Goal: Entertainment & Leisure: Browse casually

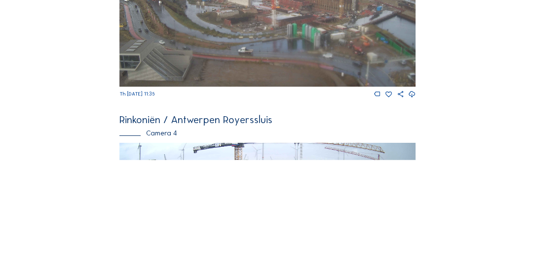
scroll to position [949, 0]
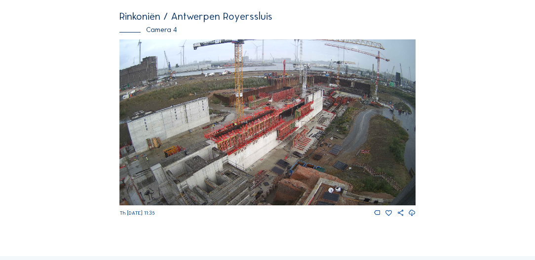
click at [204, 129] on img at bounding box center [267, 122] width 296 height 166
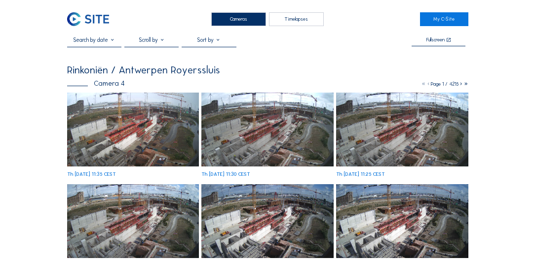
click at [100, 105] on img at bounding box center [133, 130] width 132 height 74
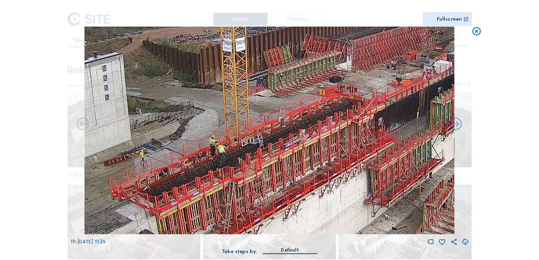
drag, startPoint x: 359, startPoint y: 118, endPoint x: 322, endPoint y: 183, distance: 74.0
click at [322, 183] on img at bounding box center [269, 131] width 371 height 208
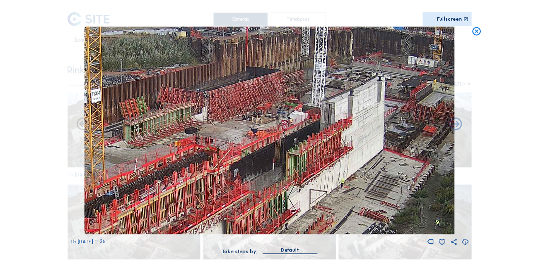
drag, startPoint x: 282, startPoint y: 186, endPoint x: 143, endPoint y: 240, distance: 149.4
click at [139, 239] on div "Th [DATE] 11:35" at bounding box center [269, 137] width 399 height 220
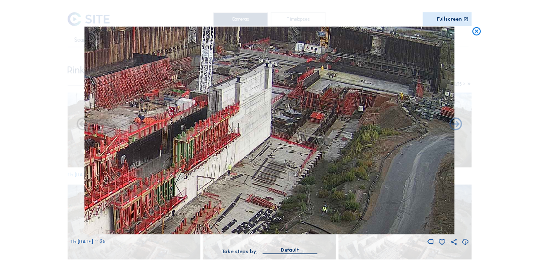
drag, startPoint x: 426, startPoint y: 199, endPoint x: 316, endPoint y: 183, distance: 111.2
click at [316, 183] on img at bounding box center [269, 131] width 371 height 208
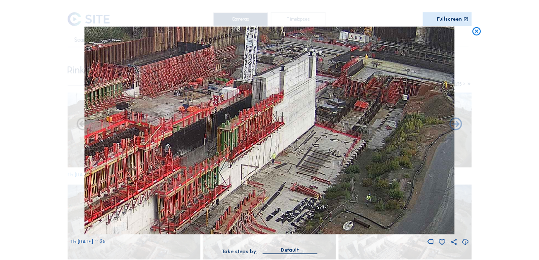
drag, startPoint x: 377, startPoint y: 125, endPoint x: 372, endPoint y: 116, distance: 9.7
click at [372, 116] on img at bounding box center [269, 131] width 371 height 208
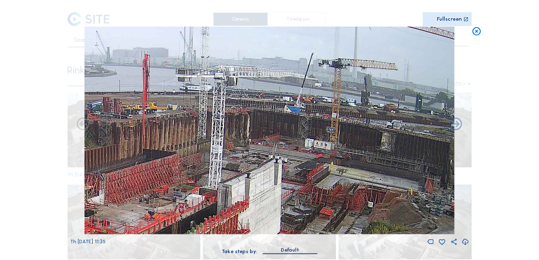
drag, startPoint x: 354, startPoint y: 148, endPoint x: 337, endPoint y: 187, distance: 42.7
click at [337, 187] on img at bounding box center [269, 131] width 371 height 208
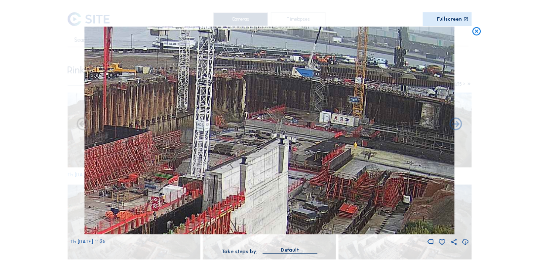
drag, startPoint x: 380, startPoint y: 177, endPoint x: 411, endPoint y: 166, distance: 32.3
click at [411, 166] on img at bounding box center [269, 131] width 371 height 208
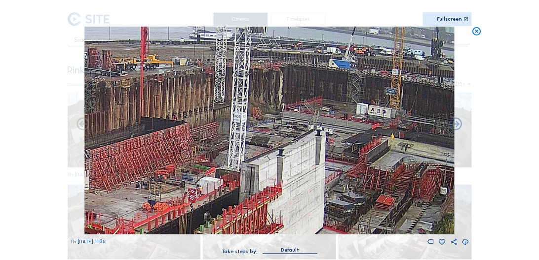
drag, startPoint x: 187, startPoint y: 134, endPoint x: 411, endPoint y: 105, distance: 225.4
click at [411, 105] on img at bounding box center [269, 131] width 371 height 208
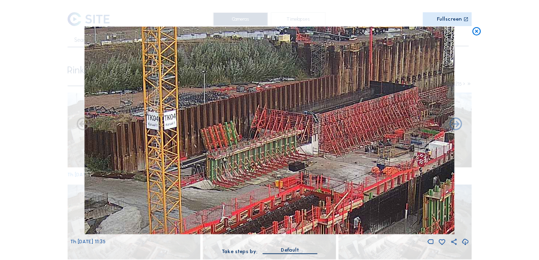
drag, startPoint x: 200, startPoint y: 203, endPoint x: 434, endPoint y: 105, distance: 253.2
click at [434, 105] on img at bounding box center [269, 131] width 371 height 208
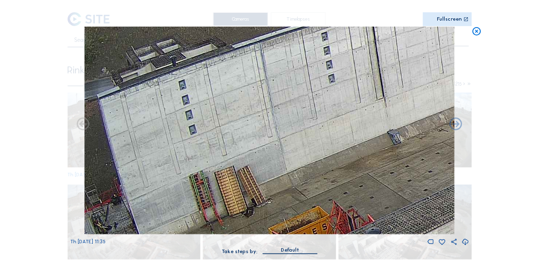
drag, startPoint x: 206, startPoint y: 191, endPoint x: 439, endPoint y: 130, distance: 240.8
click at [444, 128] on img at bounding box center [269, 131] width 371 height 208
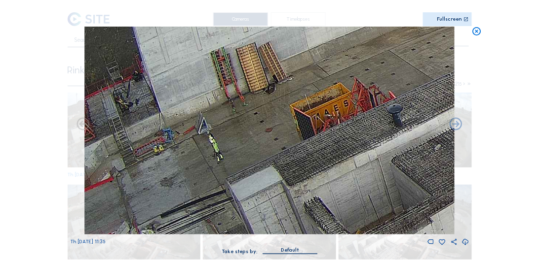
drag, startPoint x: 187, startPoint y: 200, endPoint x: 371, endPoint y: 77, distance: 220.4
click at [372, 76] on img at bounding box center [269, 131] width 371 height 208
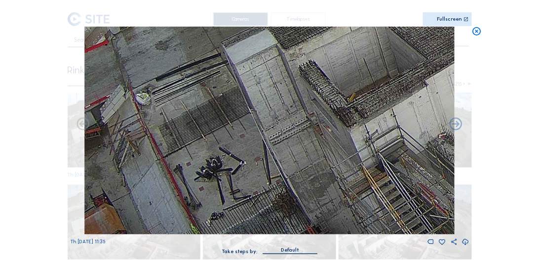
drag, startPoint x: 340, startPoint y: 188, endPoint x: 336, endPoint y: 37, distance: 151.5
click at [336, 37] on img at bounding box center [269, 131] width 371 height 208
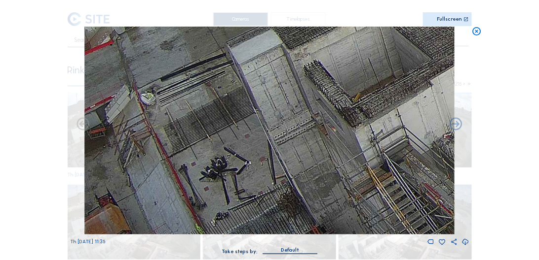
drag, startPoint x: 348, startPoint y: 143, endPoint x: 361, endPoint y: 82, distance: 62.0
click at [361, 82] on img at bounding box center [269, 131] width 371 height 208
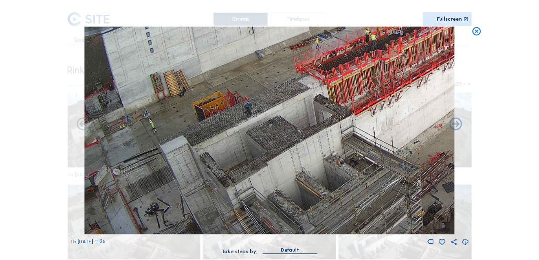
drag, startPoint x: 253, startPoint y: 171, endPoint x: 348, endPoint y: 121, distance: 107.3
click at [348, 121] on img at bounding box center [269, 131] width 371 height 208
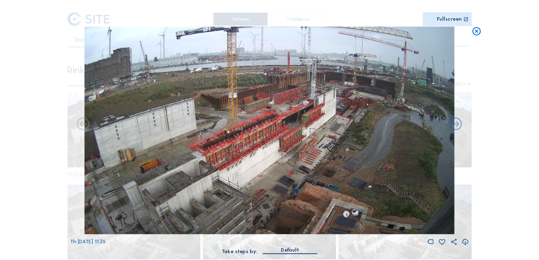
click at [474, 33] on icon at bounding box center [476, 32] width 10 height 10
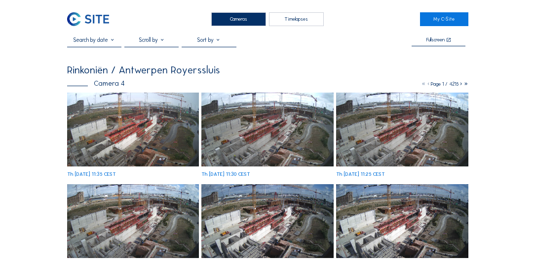
click at [260, 16] on div "Cameras" at bounding box center [238, 19] width 55 height 14
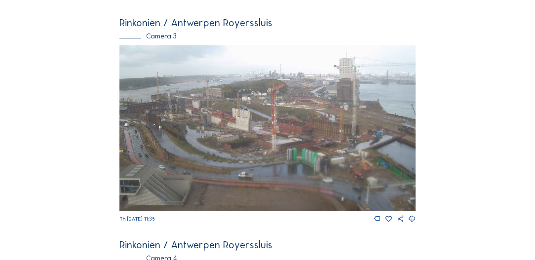
click at [282, 212] on img at bounding box center [267, 128] width 296 height 166
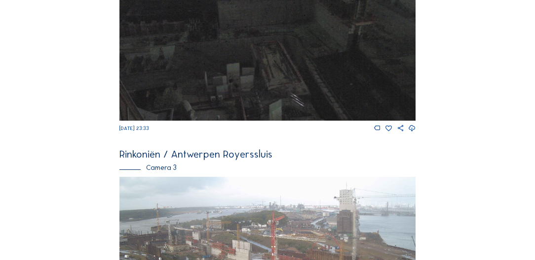
scroll to position [639, 0]
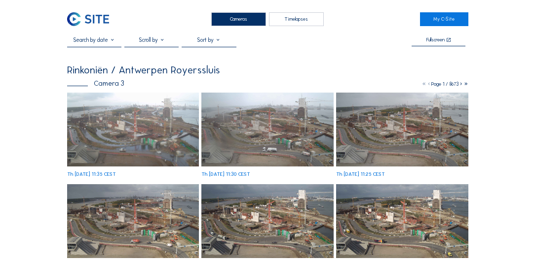
click at [116, 118] on img at bounding box center [133, 130] width 132 height 74
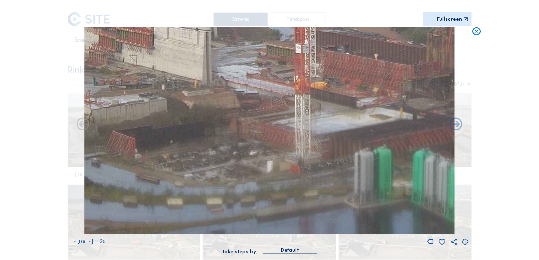
drag, startPoint x: 387, startPoint y: 160, endPoint x: 396, endPoint y: 121, distance: 40.4
click at [396, 121] on img at bounding box center [269, 131] width 371 height 208
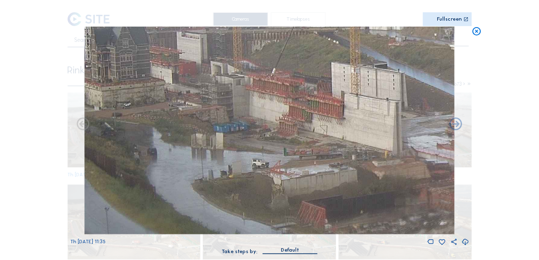
drag, startPoint x: 213, startPoint y: 72, endPoint x: 405, endPoint y: 143, distance: 204.5
click at [405, 143] on img at bounding box center [269, 131] width 371 height 208
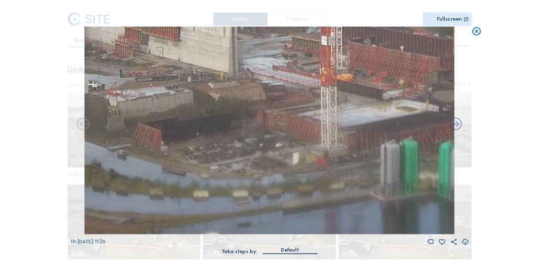
drag, startPoint x: 318, startPoint y: 74, endPoint x: 152, endPoint y: -3, distance: 182.8
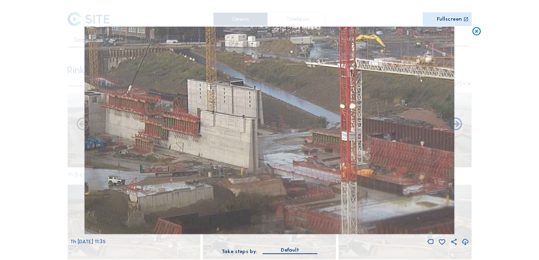
drag, startPoint x: 322, startPoint y: 62, endPoint x: 412, endPoint y: 169, distance: 140.1
click at [418, 171] on img at bounding box center [269, 131] width 371 height 208
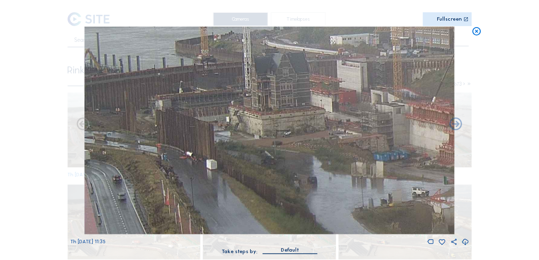
drag, startPoint x: 150, startPoint y: 147, endPoint x: 428, endPoint y: 137, distance: 278.0
click at [431, 138] on img at bounding box center [269, 131] width 371 height 208
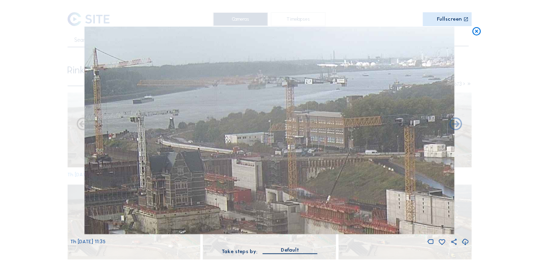
drag, startPoint x: 190, startPoint y: 100, endPoint x: 175, endPoint y: 200, distance: 101.8
click at [175, 200] on img at bounding box center [269, 131] width 371 height 208
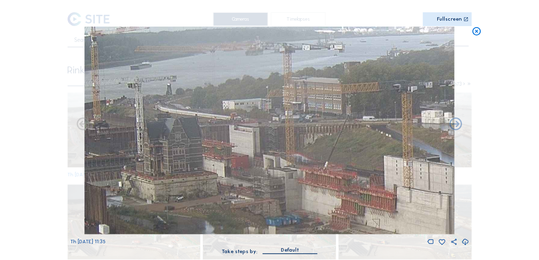
drag, startPoint x: 233, startPoint y: 123, endPoint x: 368, endPoint y: 57, distance: 150.0
click at [368, 57] on img at bounding box center [269, 131] width 371 height 208
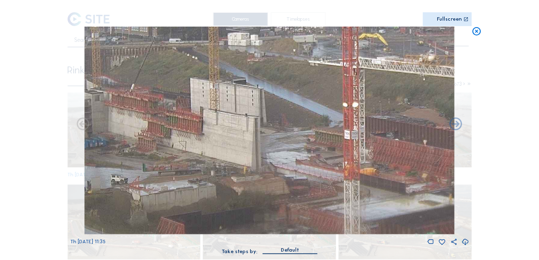
drag, startPoint x: 400, startPoint y: 141, endPoint x: 206, endPoint y: 63, distance: 209.0
click at [206, 63] on img at bounding box center [269, 131] width 371 height 208
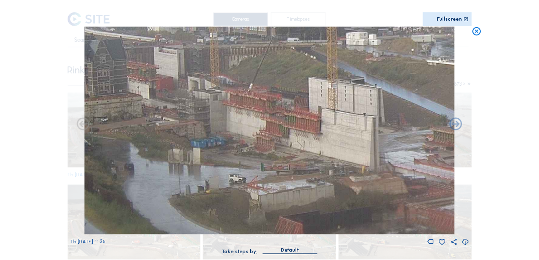
drag, startPoint x: 247, startPoint y: 79, endPoint x: 462, endPoint y: 81, distance: 215.1
click at [462, 81] on div "Th [DATE] 11:35" at bounding box center [269, 137] width 399 height 220
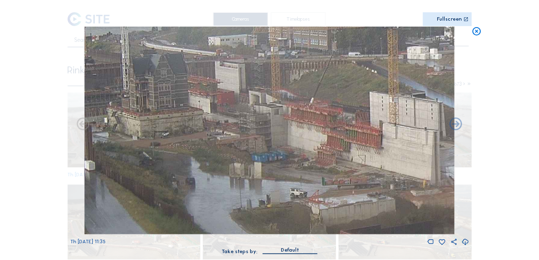
drag, startPoint x: 414, startPoint y: 110, endPoint x: 294, endPoint y: 120, distance: 120.9
click at [294, 120] on img at bounding box center [269, 131] width 371 height 208
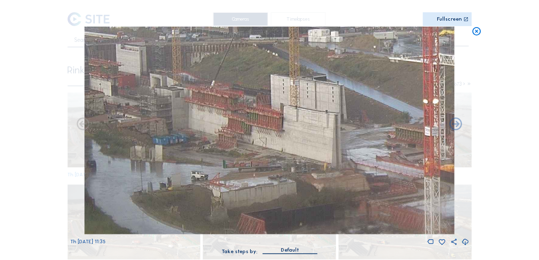
drag, startPoint x: 369, startPoint y: 139, endPoint x: 270, endPoint y: 121, distance: 100.7
click at [270, 121] on img at bounding box center [269, 131] width 371 height 208
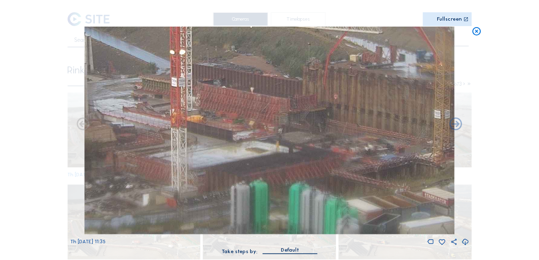
drag, startPoint x: 321, startPoint y: 113, endPoint x: 67, endPoint y: 64, distance: 258.3
click at [67, 64] on div "Scroll to travel through time | Press 'Alt' Button + Scroll to Zoom | Click and…" at bounding box center [269, 130] width 539 height 260
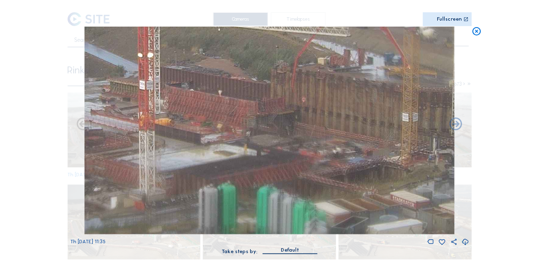
drag, startPoint x: 318, startPoint y: 198, endPoint x: 286, endPoint y: 201, distance: 32.2
click at [286, 201] on img at bounding box center [269, 131] width 371 height 208
